Goal: Task Accomplishment & Management: Complete application form

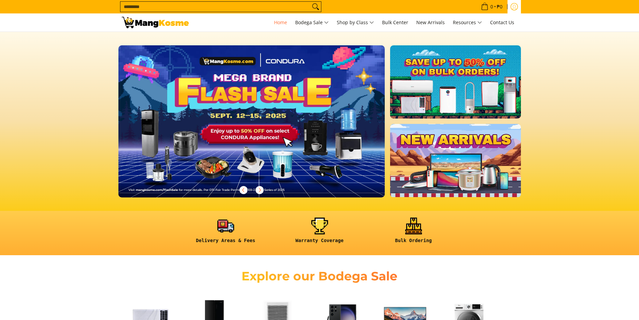
click at [515, 7] on icon "Log in" at bounding box center [514, 6] width 7 height 7
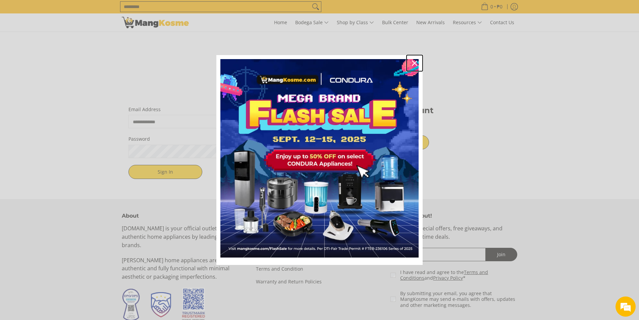
click at [415, 63] on icon "close icon" at bounding box center [414, 62] width 5 height 5
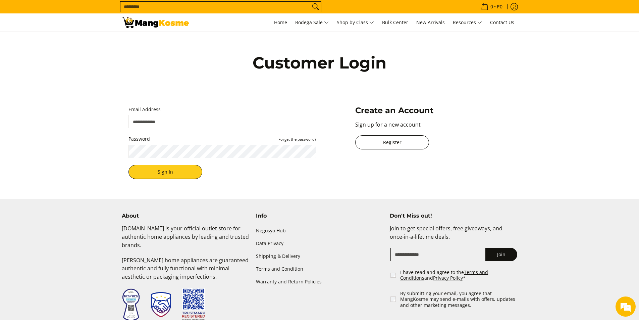
click at [407, 143] on link "Register" at bounding box center [392, 142] width 74 height 14
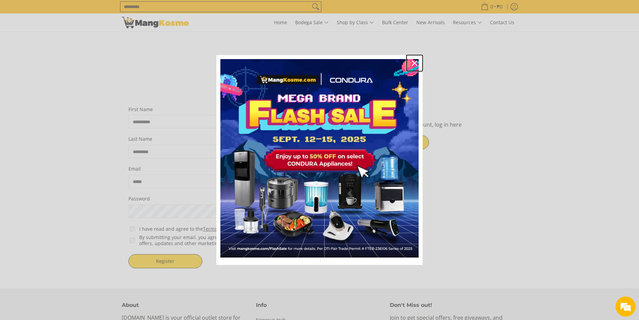
click at [416, 62] on icon "close icon" at bounding box center [414, 62] width 5 height 5
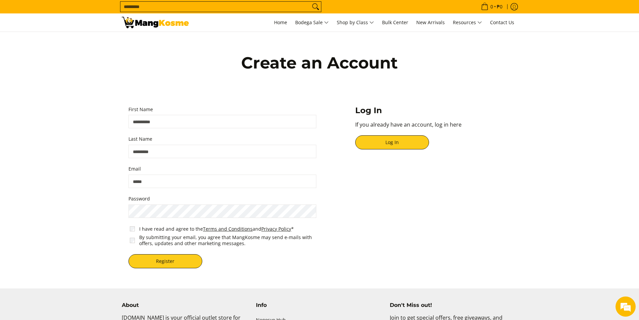
click at [158, 122] on input "First Name" at bounding box center [222, 121] width 188 height 13
type input "*******"
click at [158, 153] on input "Last Name" at bounding box center [222, 151] width 188 height 13
type input "******"
click at [163, 178] on input "Email" at bounding box center [222, 180] width 188 height 13
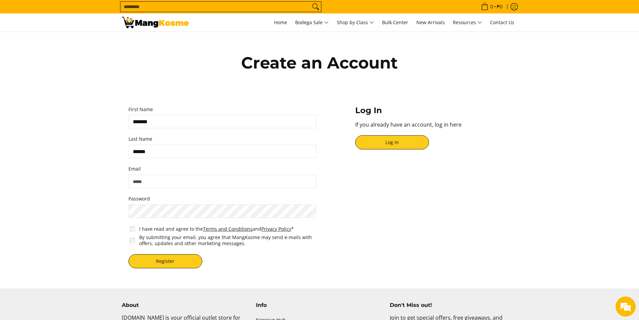
type input "**********"
click at [187, 265] on button "Register" at bounding box center [165, 261] width 74 height 14
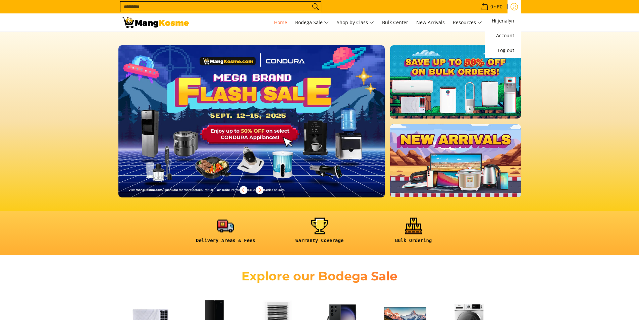
click at [514, 7] on icon "Account" at bounding box center [514, 6] width 7 height 7
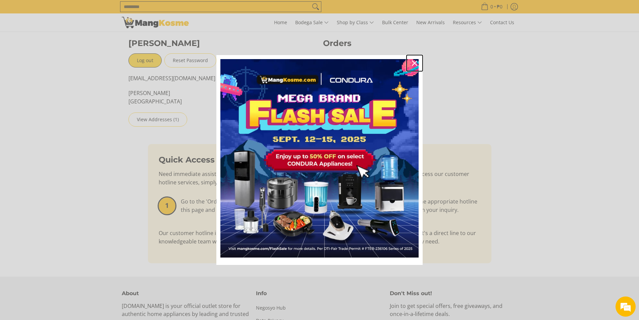
click at [414, 62] on icon "close icon" at bounding box center [414, 62] width 5 height 5
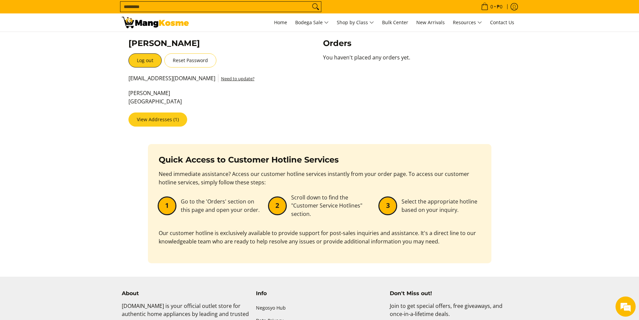
click at [168, 121] on link "View Addresses (1)" at bounding box center [157, 119] width 59 height 14
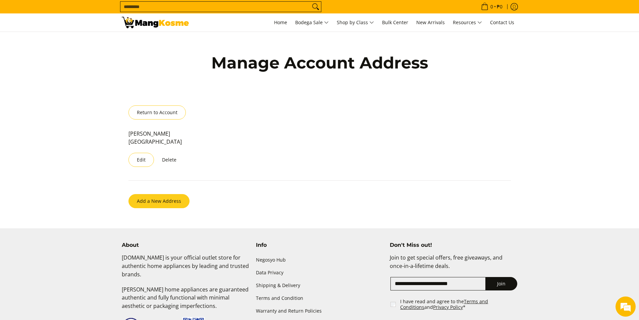
click at [166, 202] on button "Add a New Address" at bounding box center [158, 201] width 61 height 14
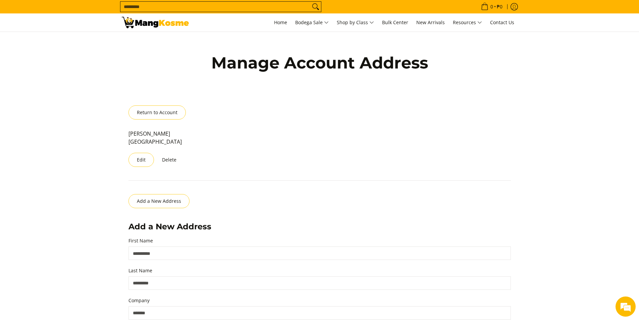
scroll to position [190, 0]
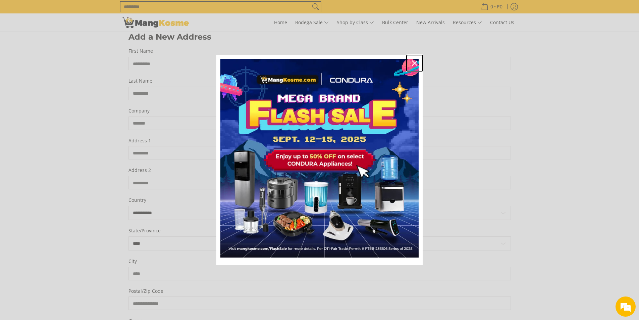
click at [414, 62] on icon "close icon" at bounding box center [414, 62] width 5 height 5
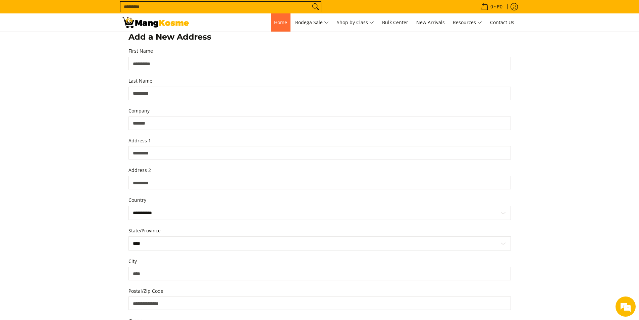
click at [278, 25] on span "Home" at bounding box center [280, 22] width 13 height 6
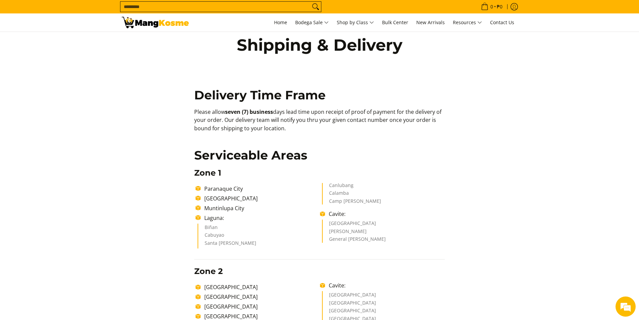
scroll to position [101, 0]
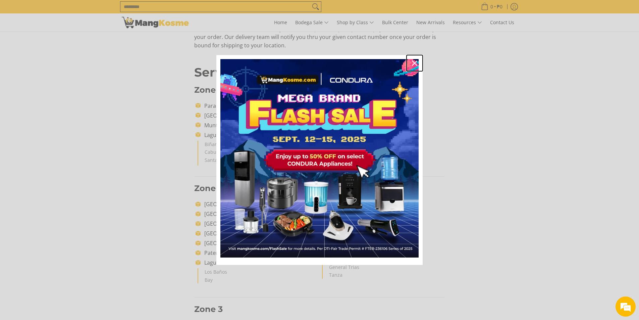
click at [413, 63] on icon "close icon" at bounding box center [414, 62] width 5 height 5
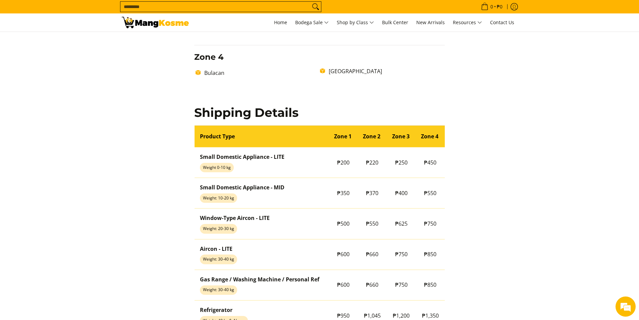
scroll to position [470, 0]
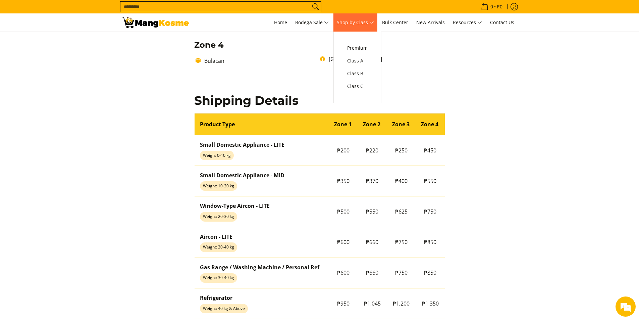
click at [359, 73] on span "Class B" at bounding box center [357, 73] width 20 height 8
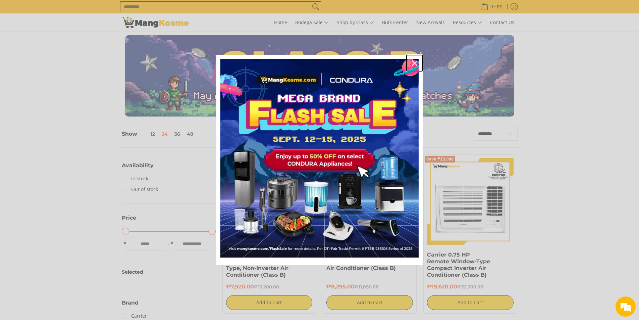
click at [413, 63] on icon "close icon" at bounding box center [414, 62] width 5 height 5
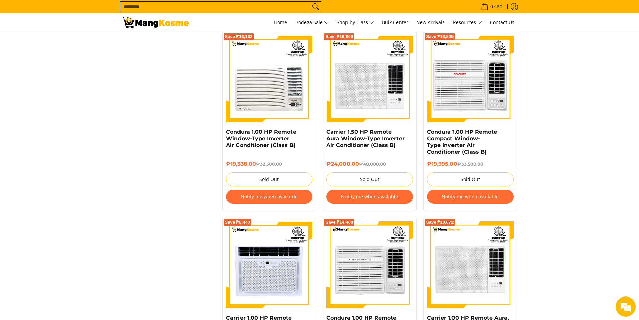
scroll to position [1107, 0]
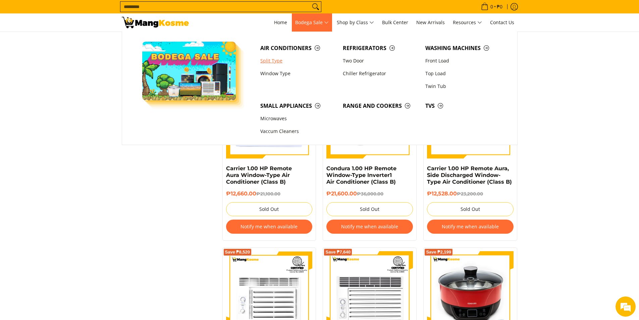
click at [277, 60] on link "Split Type" at bounding box center [298, 60] width 83 height 13
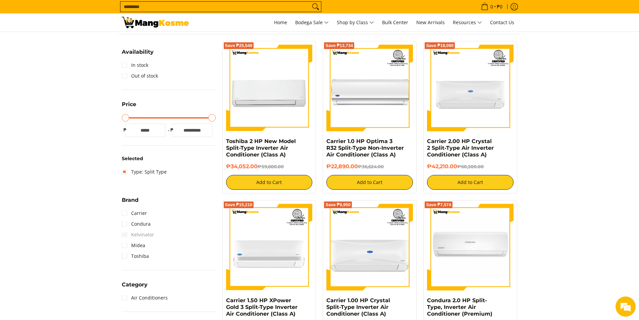
scroll to position [235, 0]
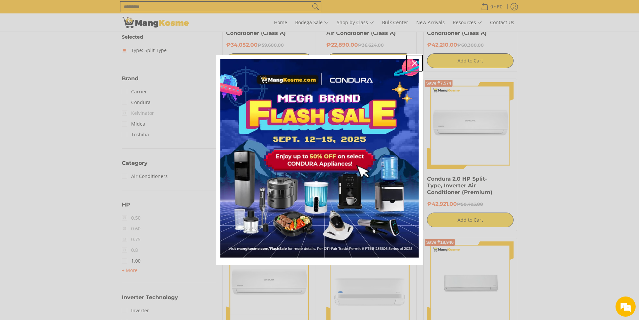
click at [415, 63] on icon "close icon" at bounding box center [414, 62] width 5 height 5
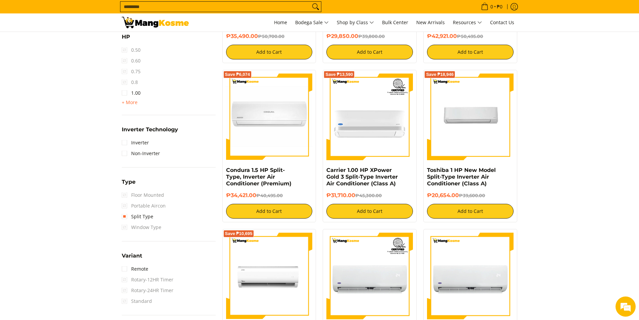
scroll to position [0, 0]
